Goal: Task Accomplishment & Management: Manage account settings

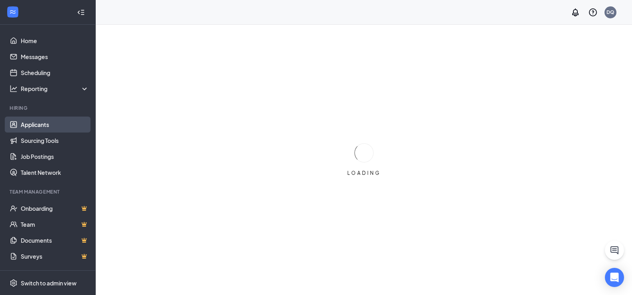
click at [47, 121] on link "Applicants" at bounding box center [55, 124] width 68 height 16
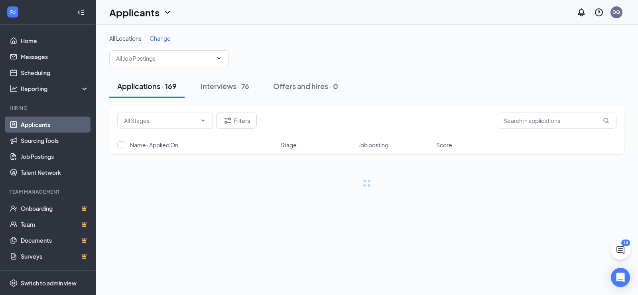
click at [158, 35] on span "Change" at bounding box center [160, 38] width 21 height 7
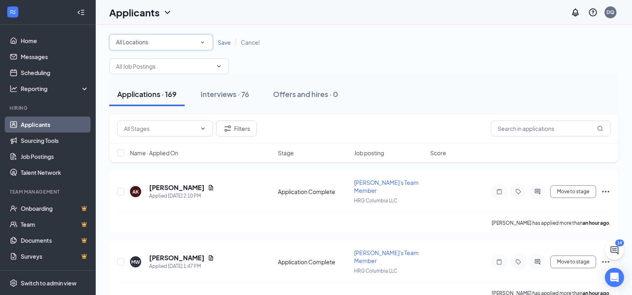
click at [201, 43] on icon "SmallChevronDown" at bounding box center [202, 42] width 7 height 7
click at [155, 84] on span "HRG Columbia LLC" at bounding box center [140, 83] width 49 height 7
click at [223, 44] on span "Save" at bounding box center [224, 42] width 13 height 7
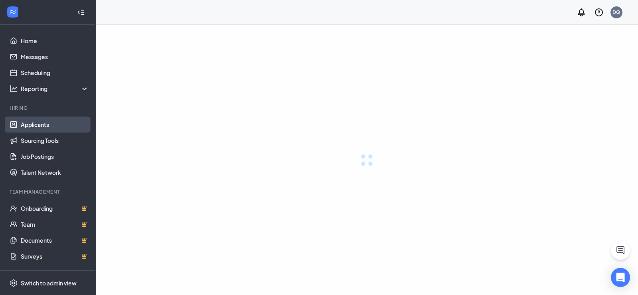
click at [65, 125] on link "Applicants" at bounding box center [55, 124] width 68 height 16
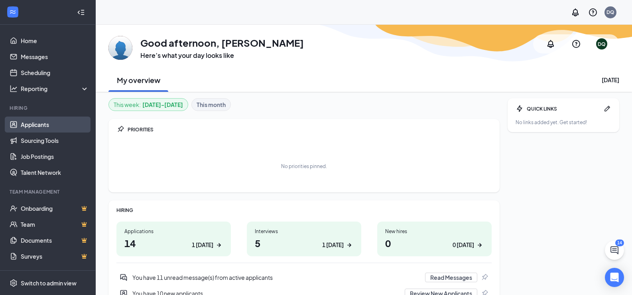
click at [52, 118] on link "Applicants" at bounding box center [55, 124] width 68 height 16
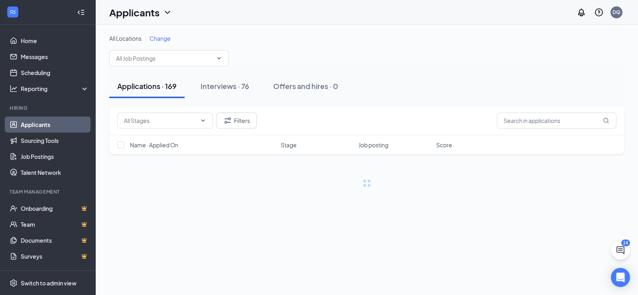
click at [166, 41] on span "Change" at bounding box center [160, 38] width 21 height 7
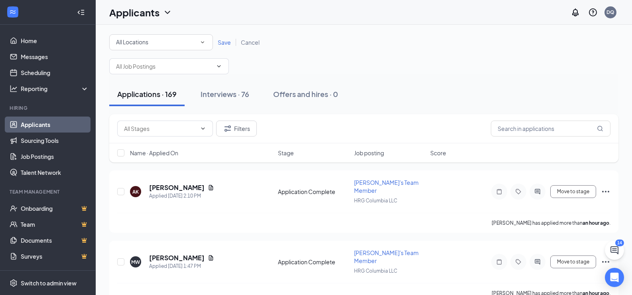
click at [163, 47] on div "All Locations All Locations" at bounding box center [161, 42] width 104 height 16
click at [159, 79] on span "HRG Columbia LLC" at bounding box center [140, 84] width 49 height 10
click at [232, 39] on link "Save" at bounding box center [224, 42] width 23 height 7
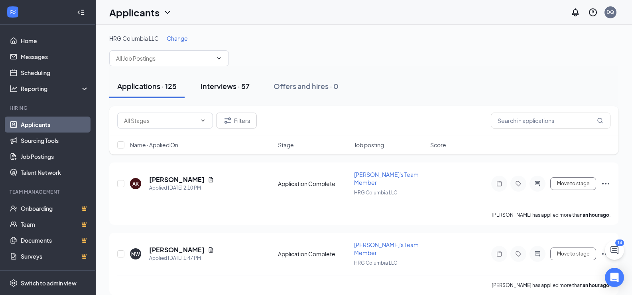
click at [229, 88] on div "Interviews · 57" at bounding box center [225, 86] width 49 height 10
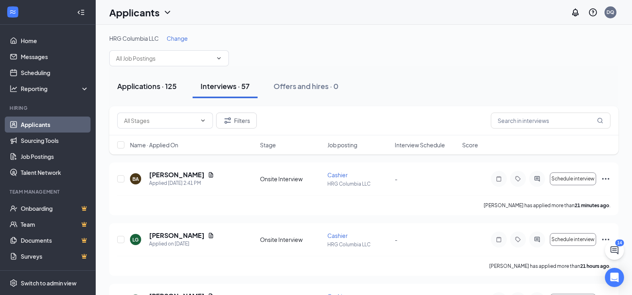
click at [160, 80] on button "Applications · 125" at bounding box center [146, 86] width 75 height 24
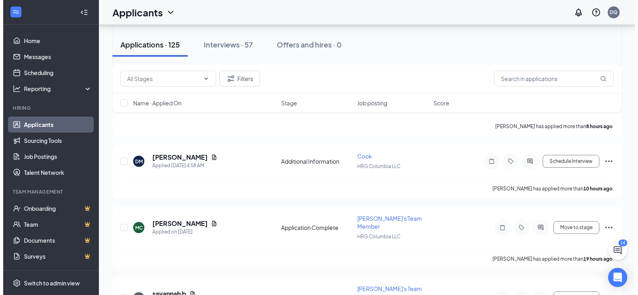
scroll to position [518, 0]
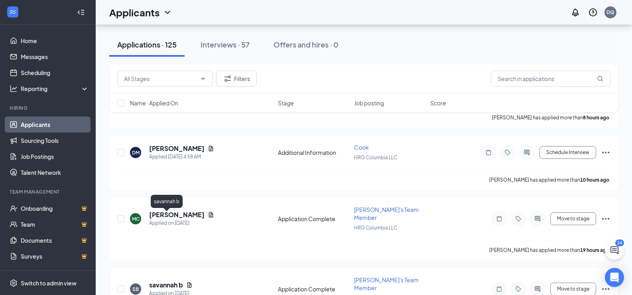
click at [155, 280] on h5 "savannah b" at bounding box center [166, 284] width 34 height 9
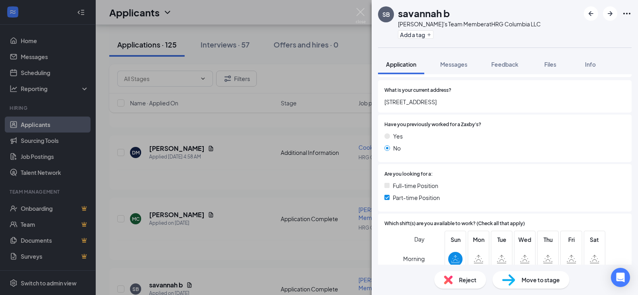
scroll to position [160, 0]
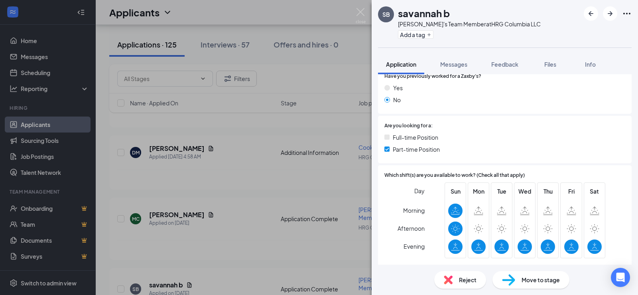
click at [325, 170] on div "SB savannah b Zaxby's Team Member at HRG Columbia LLC Add a tag Application Mes…" at bounding box center [319, 147] width 638 height 295
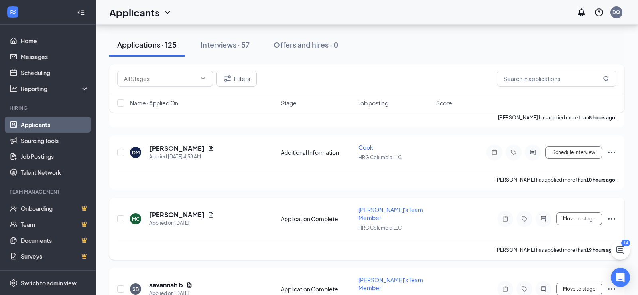
click at [170, 210] on h5 "[PERSON_NAME]" at bounding box center [176, 214] width 55 height 9
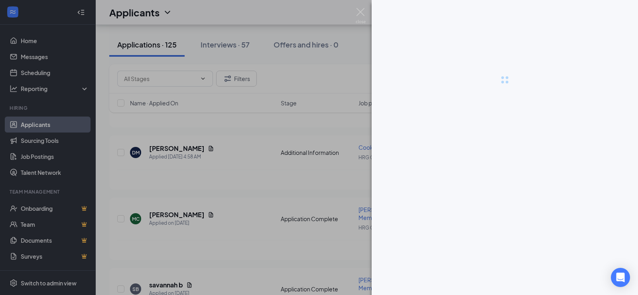
click at [167, 156] on div at bounding box center [319, 147] width 638 height 295
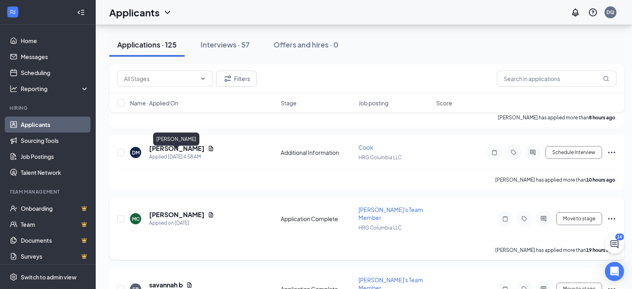
click at [188, 210] on h5 "[PERSON_NAME]" at bounding box center [176, 214] width 55 height 9
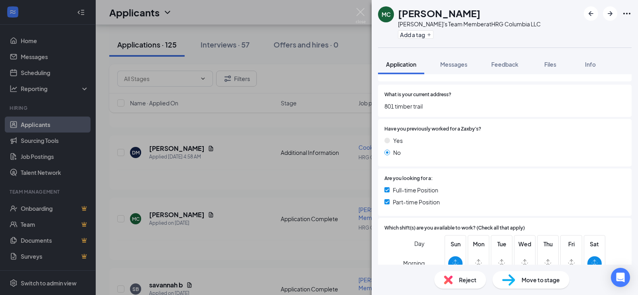
scroll to position [160, 0]
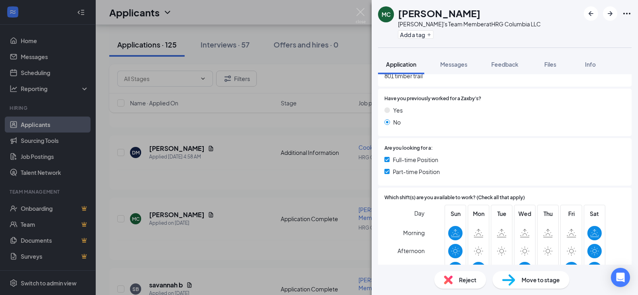
click at [259, 197] on div "MC Mariah Claiborne Zaxby's Team Member at HRG Columbia LLC Add a tag Applicati…" at bounding box center [319, 147] width 638 height 295
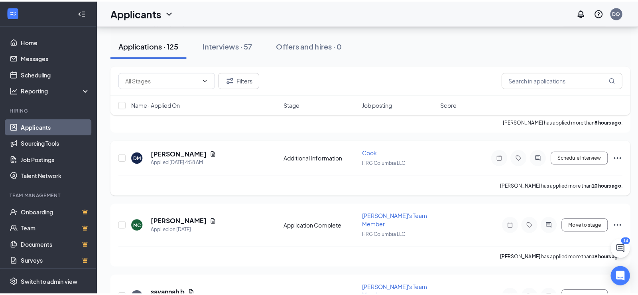
scroll to position [439, 0]
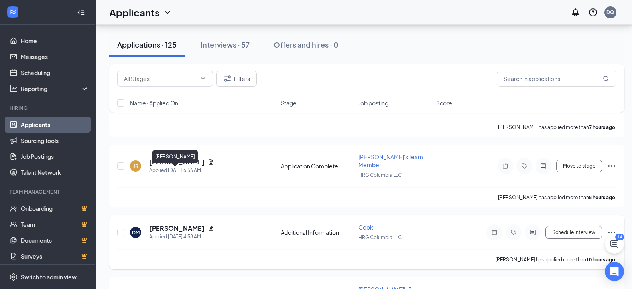
click at [162, 224] on h5 "[PERSON_NAME]" at bounding box center [176, 228] width 55 height 9
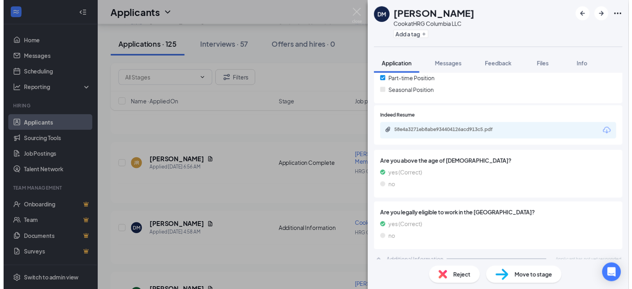
scroll to position [225, 0]
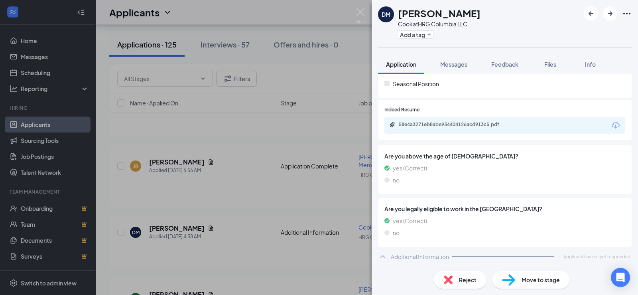
click at [266, 177] on div "DM derrick mason Cook at HRG Columbia LLC Add a tag Application Messages Feedba…" at bounding box center [319, 147] width 638 height 295
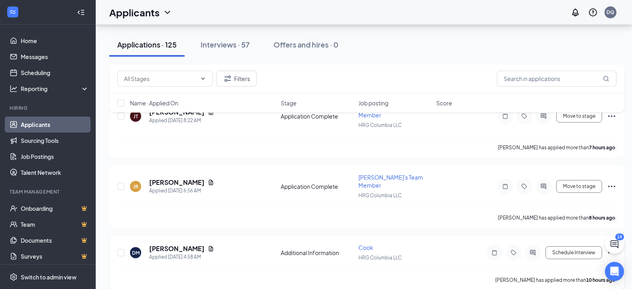
scroll to position [399, 0]
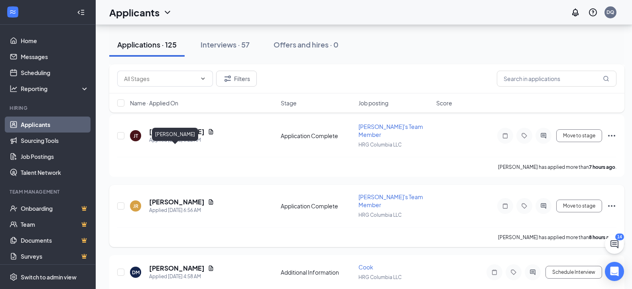
click at [160, 197] on h5 "[PERSON_NAME]" at bounding box center [176, 201] width 55 height 9
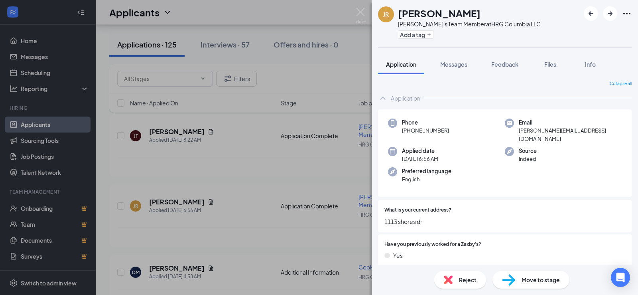
click at [85, 91] on div "JR Jason Ragland Zaxby's Team Member at HRG Columbia LLC Add a tag Application …" at bounding box center [319, 147] width 638 height 295
click at [286, 185] on div "JR Jason Ragland Applied Today 6:56 AM Application Complete Zaxby's Team Member…" at bounding box center [366, 216] width 515 height 62
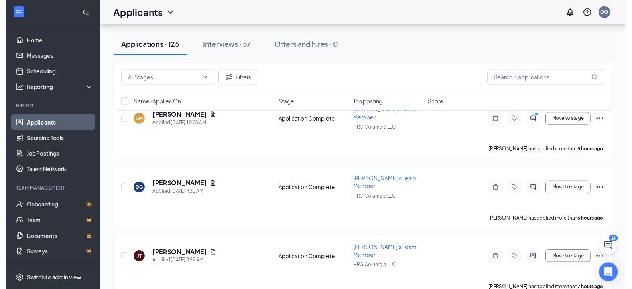
scroll to position [279, 0]
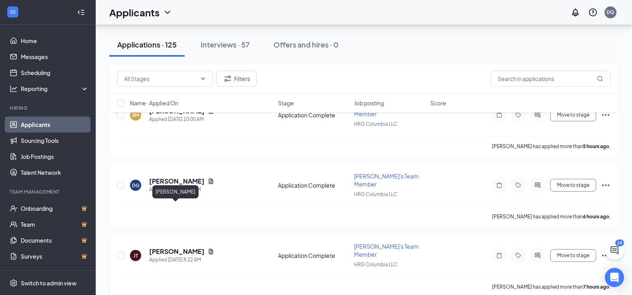
click at [175, 247] on h5 "[PERSON_NAME]" at bounding box center [176, 251] width 55 height 9
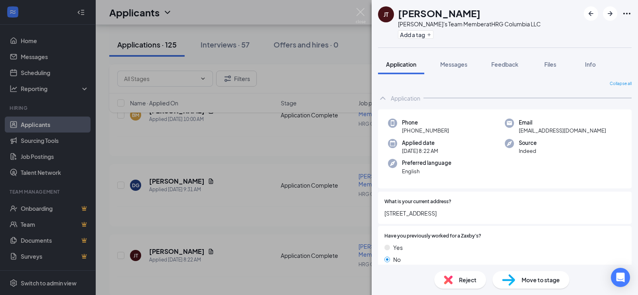
click at [150, 193] on div "JT Jennifer Turner Zaxby's Team Member at HRG Columbia LLC Add a tag Applicatio…" at bounding box center [319, 147] width 638 height 295
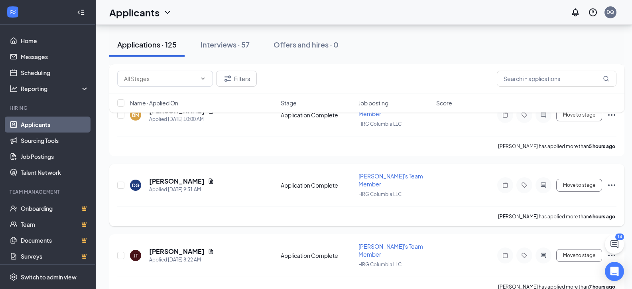
click at [178, 177] on h5 "[PERSON_NAME]" at bounding box center [176, 181] width 55 height 9
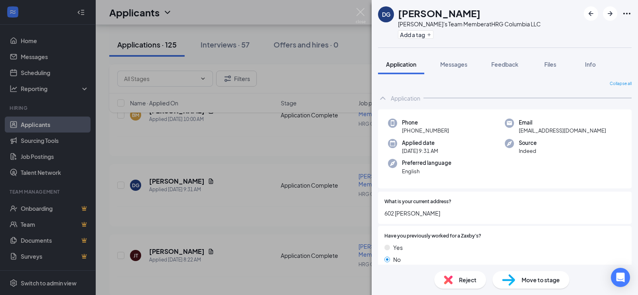
click at [192, 204] on div "DG Danaelius Gunn Zaxby's Team Member at HRG Columbia LLC Add a tag Application…" at bounding box center [319, 147] width 638 height 295
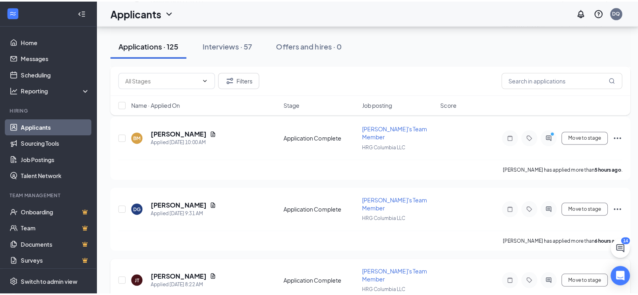
scroll to position [239, 0]
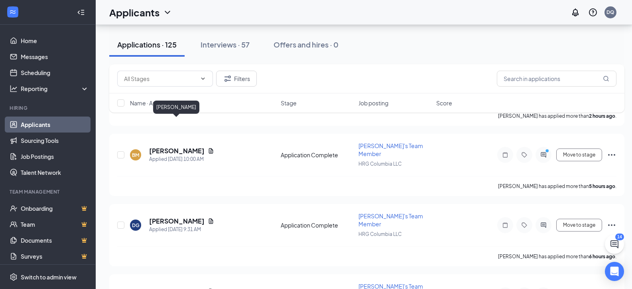
drag, startPoint x: 164, startPoint y: 123, endPoint x: 168, endPoint y: 118, distance: 6.9
click at [164, 146] on h5 "[PERSON_NAME]" at bounding box center [176, 150] width 55 height 9
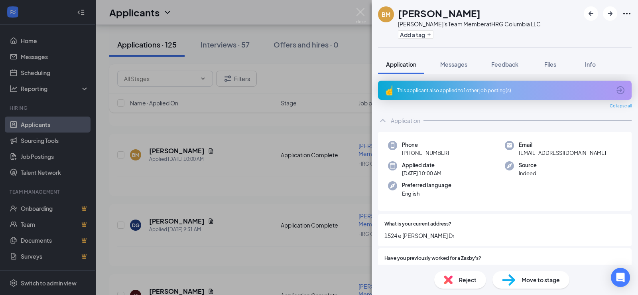
click at [185, 198] on div "BM Byanca Martinez Zaxby's Team Member at HRG Columbia LLC Add a tag Applicatio…" at bounding box center [319, 147] width 638 height 295
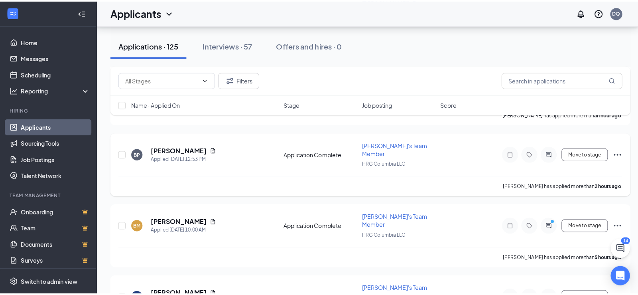
scroll to position [120, 0]
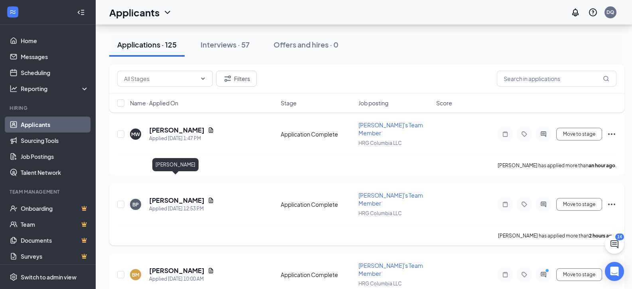
click at [169, 196] on h5 "[PERSON_NAME]" at bounding box center [176, 200] width 55 height 9
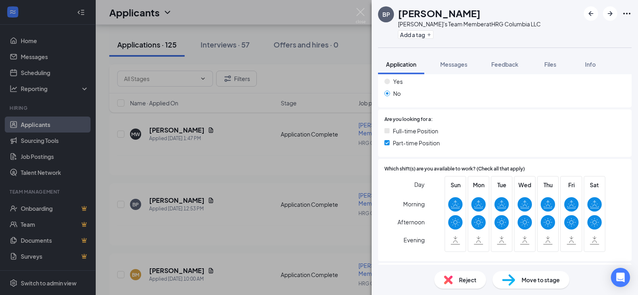
scroll to position [199, 0]
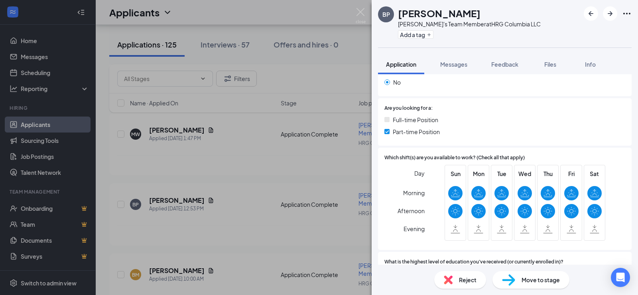
click at [204, 165] on div "BP bridget palmer Zaxby's Team Member at HRG Columbia LLC Add a tag Application…" at bounding box center [319, 147] width 638 height 295
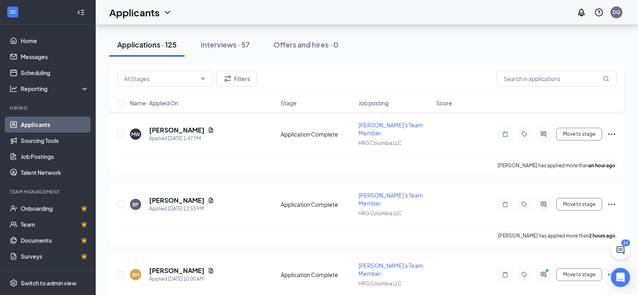
click at [203, 116] on div "Filters Name · Applied On Stage Job posting Score" at bounding box center [366, 92] width 515 height 56
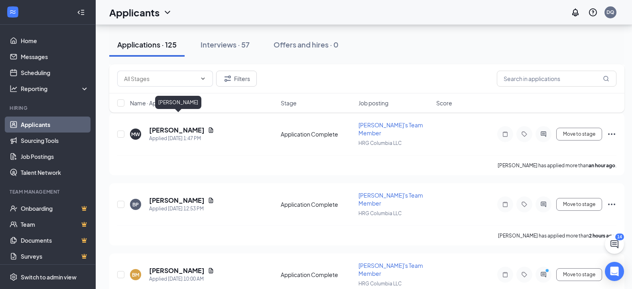
click at [170, 116] on div "Filters Name · Applied On Stage Job posting Score" at bounding box center [366, 92] width 515 height 56
click at [197, 126] on h5 "[PERSON_NAME]" at bounding box center [176, 130] width 55 height 9
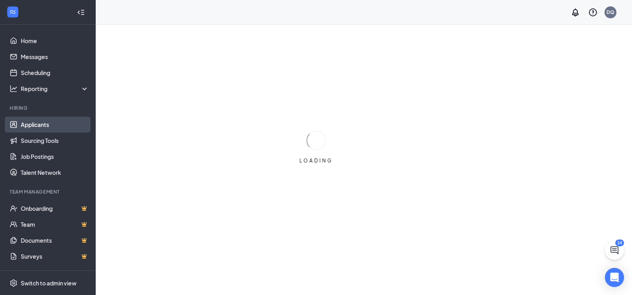
click at [45, 123] on link "Applicants" at bounding box center [55, 124] width 68 height 16
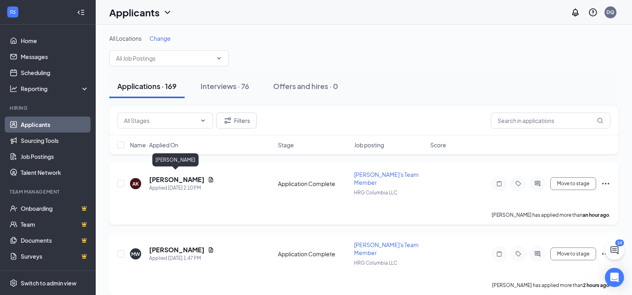
click at [163, 175] on h5 "[PERSON_NAME]" at bounding box center [176, 179] width 55 height 9
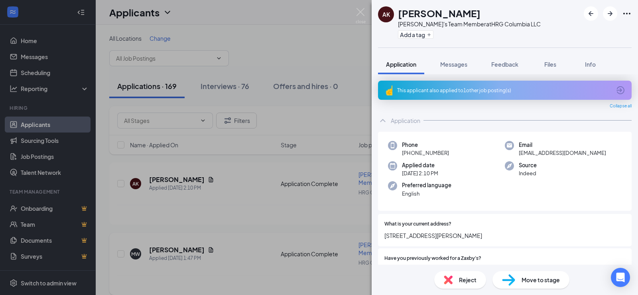
drag, startPoint x: 341, startPoint y: 106, endPoint x: 219, endPoint y: 277, distance: 209.7
click at [343, 106] on div "AK Amanda Knight Zaxby's Team Member at HRG Columbia LLC Add a tag Application …" at bounding box center [319, 147] width 638 height 295
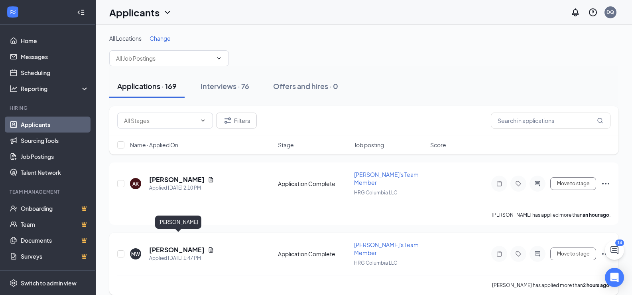
click at [189, 245] on h5 "[PERSON_NAME]" at bounding box center [176, 249] width 55 height 9
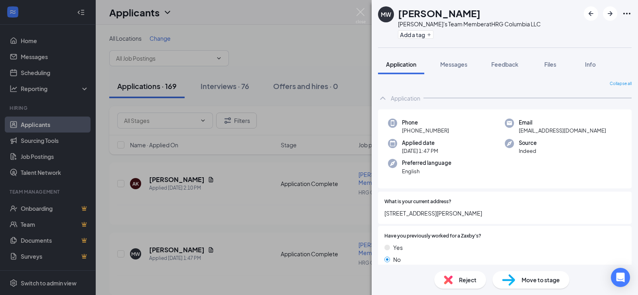
click at [248, 191] on div "[PERSON_NAME] Zaxby's Team Member at HRG Columbia LLC Add a tag Application Mes…" at bounding box center [319, 147] width 638 height 295
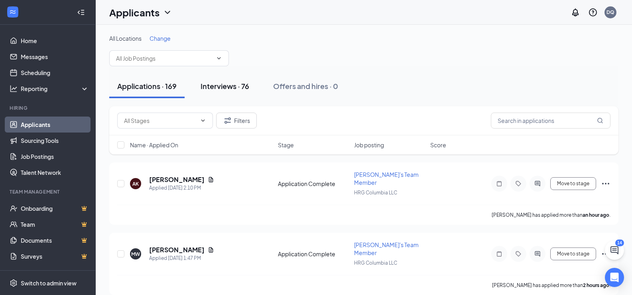
click at [224, 85] on div "Interviews · 76" at bounding box center [225, 86] width 49 height 10
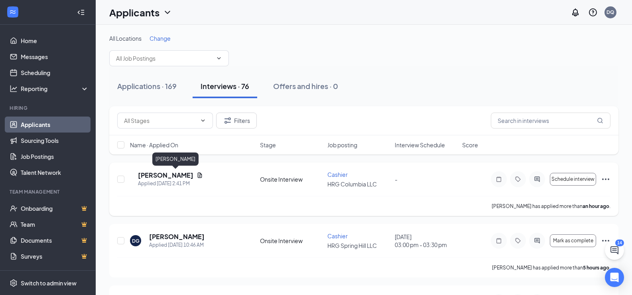
click at [189, 179] on h5 "Bethany Alford" at bounding box center [165, 175] width 55 height 9
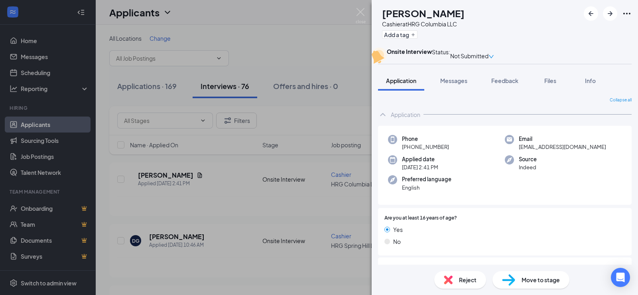
click at [192, 183] on div "BA Bethany Alford Cashier at HRG Columbia LLC Add a tag Onsite Interview Status…" at bounding box center [319, 147] width 638 height 295
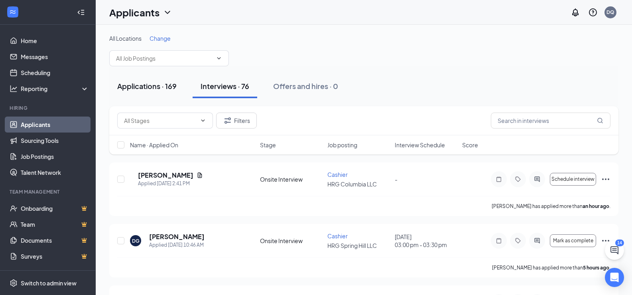
click at [126, 84] on div "Applications · 169" at bounding box center [146, 86] width 59 height 10
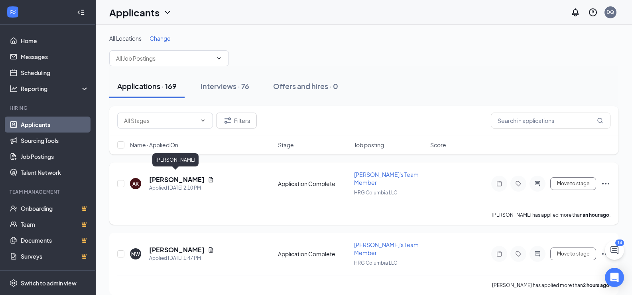
click at [173, 177] on h5 "[PERSON_NAME]" at bounding box center [176, 179] width 55 height 9
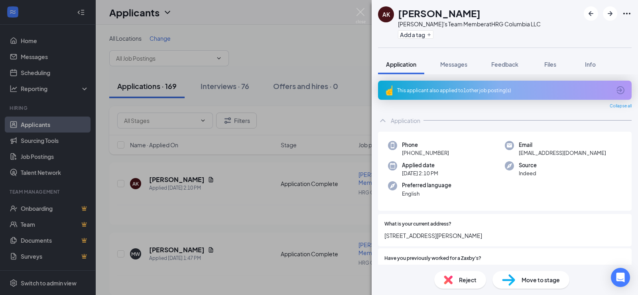
click at [217, 200] on div "AK Amanda Knight Zaxby's Team Member at HRG Columbia LLC Add a tag Application …" at bounding box center [319, 147] width 638 height 295
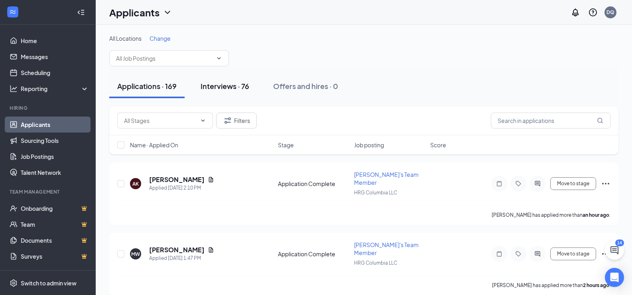
click at [240, 81] on div "Interviews · 76" at bounding box center [225, 86] width 49 height 10
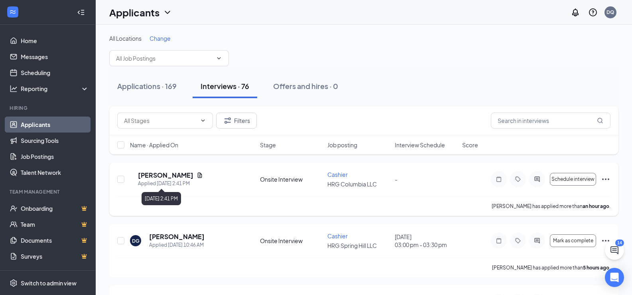
click at [164, 179] on div "Applied Today 2:41 PM" at bounding box center [170, 183] width 65 height 8
click at [164, 176] on h5 "Bethany Alford" at bounding box center [165, 175] width 55 height 9
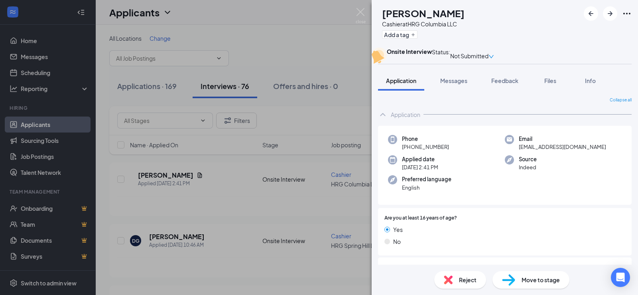
click at [354, 164] on div "BA Bethany Alford Cashier at HRG Columbia LLC Add a tag Onsite Interview Status…" at bounding box center [319, 147] width 638 height 295
